Goal: Task Accomplishment & Management: Manage account settings

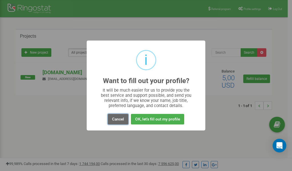
click at [119, 121] on button "Cancel" at bounding box center [118, 119] width 21 height 11
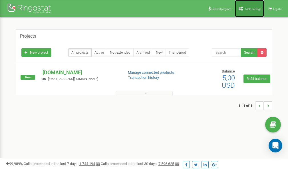
click at [250, 7] on link "Profile settings" at bounding box center [249, 8] width 29 height 17
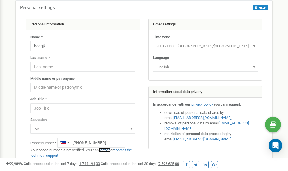
click at [109, 150] on link "verify it" at bounding box center [105, 150] width 12 height 4
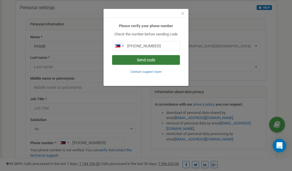
click at [158, 59] on button "Send code" at bounding box center [146, 60] width 68 height 10
